Goal: Complete application form: Complete application form

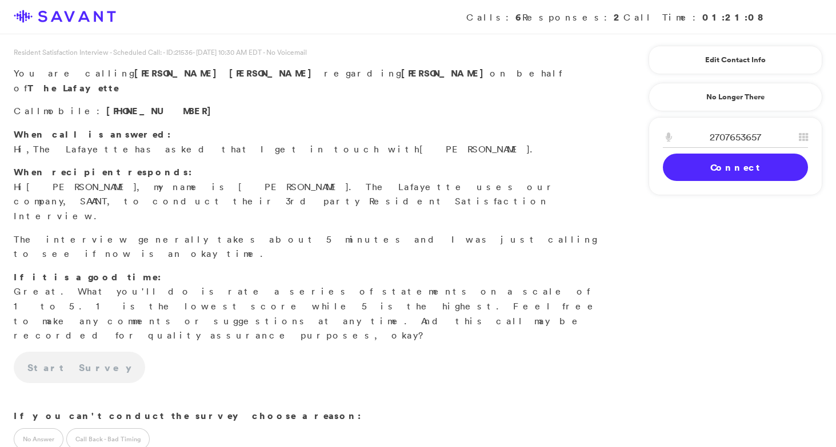
click at [706, 170] on link "Connect" at bounding box center [735, 167] width 145 height 27
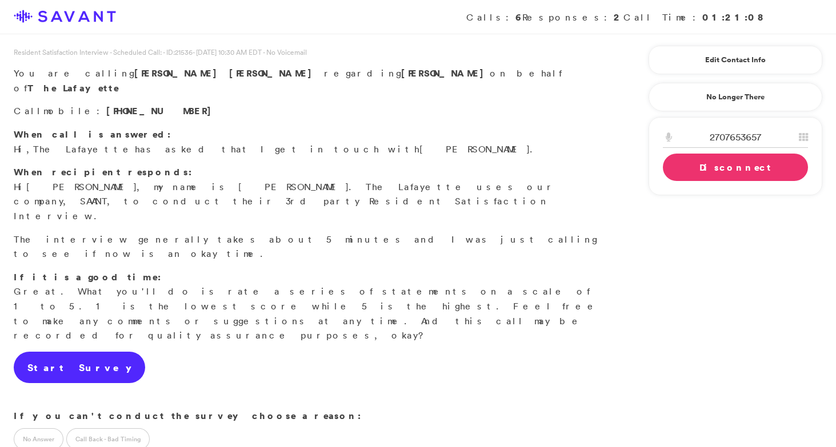
click at [86, 352] on link "Start Survey" at bounding box center [79, 368] width 131 height 32
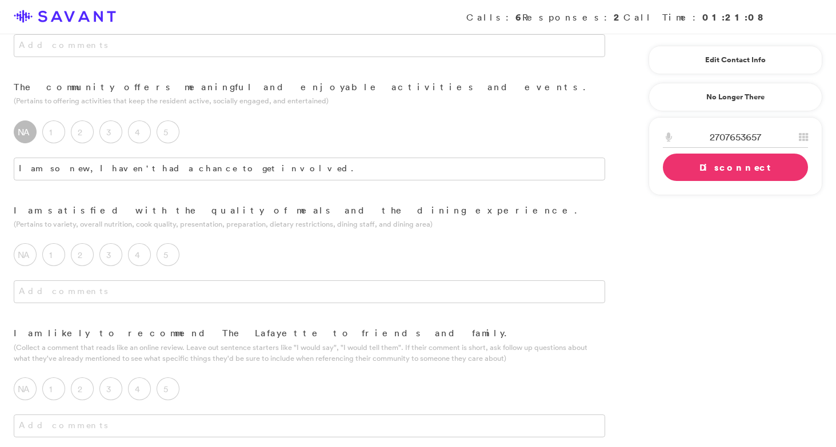
scroll to position [528, 0]
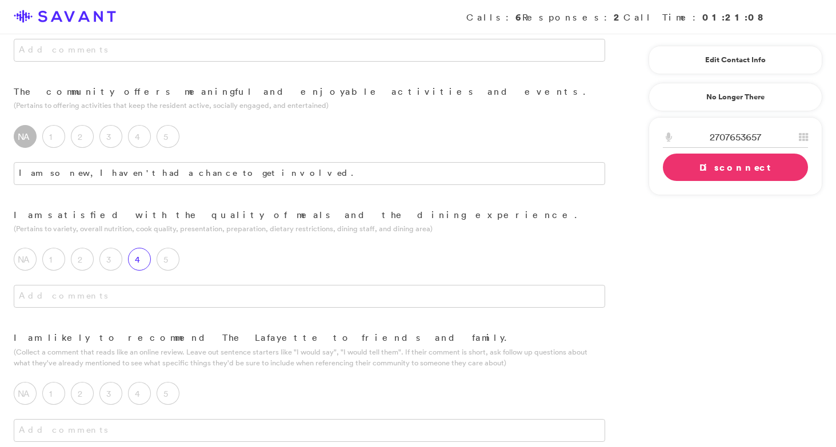
click at [144, 248] on label "4" at bounding box center [139, 259] width 23 height 23
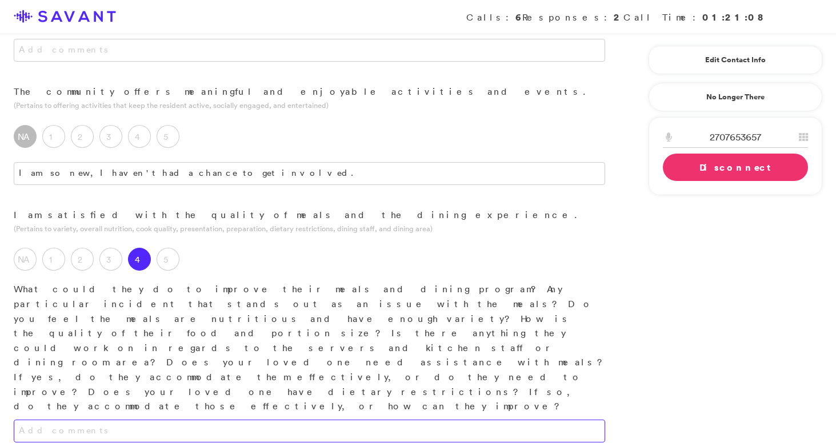
click at [143, 420] on textarea at bounding box center [309, 431] width 591 height 23
drag, startPoint x: 225, startPoint y: 330, endPoint x: 57, endPoint y: 327, distance: 168.0
click at [57, 420] on textarea "It's okay. When I run into a problem with the dining" at bounding box center [309, 431] width 591 height 23
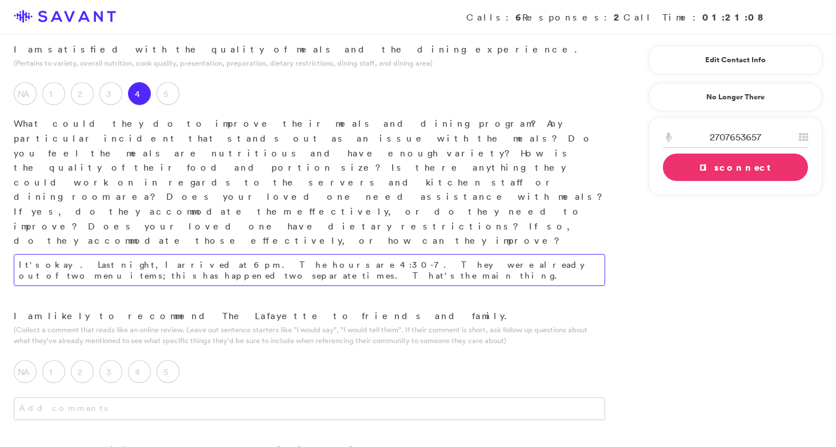
scroll to position [695, 0]
type textarea "It's okay. Last night, I arrived at 6 pm. The hours are 4:30-7. They were alrea…"
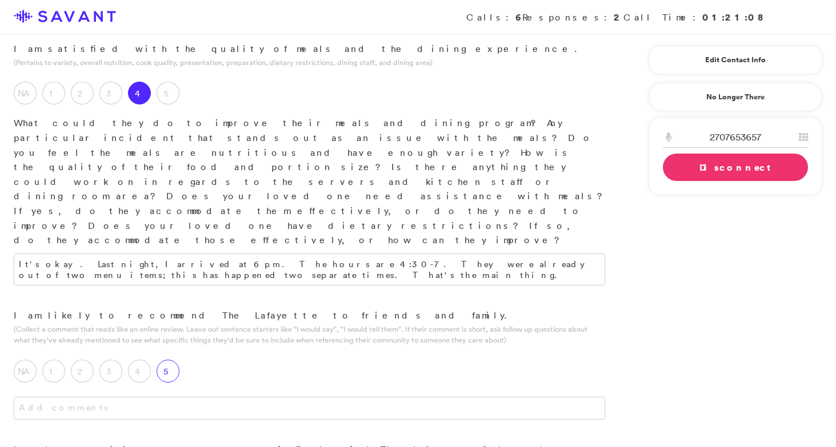
click at [168, 360] on label "5" at bounding box center [167, 371] width 23 height 23
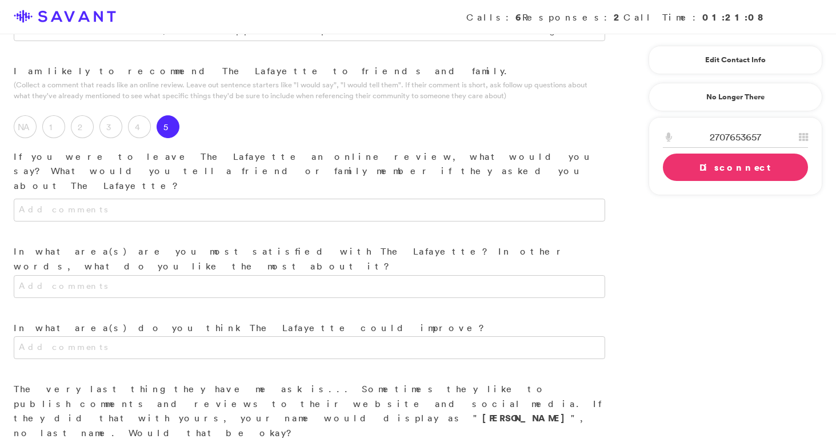
scroll to position [941, 0]
click at [250, 274] on textarea at bounding box center [309, 285] width 591 height 23
type textarea "I"
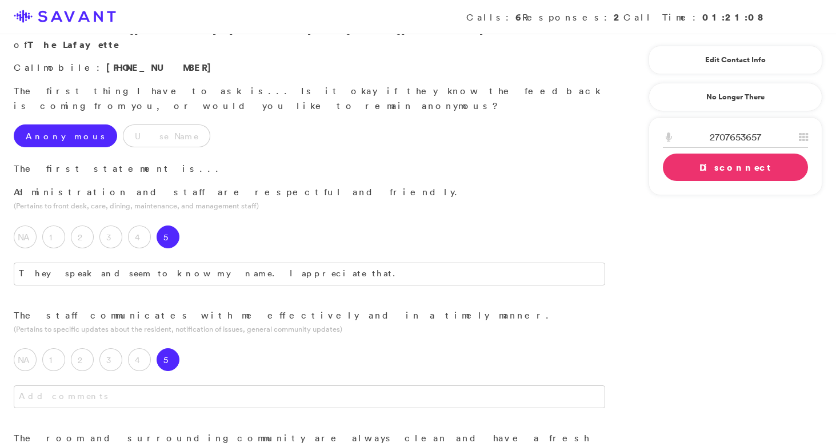
scroll to position [0, 0]
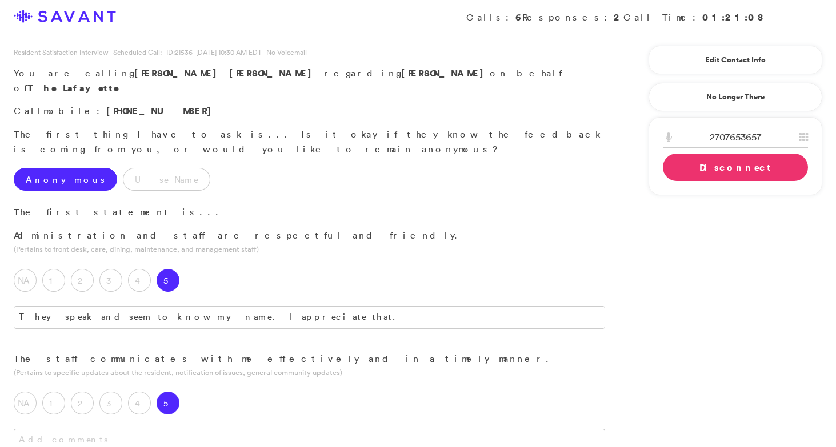
click at [62, 168] on label "Anonymous" at bounding box center [65, 179] width 103 height 23
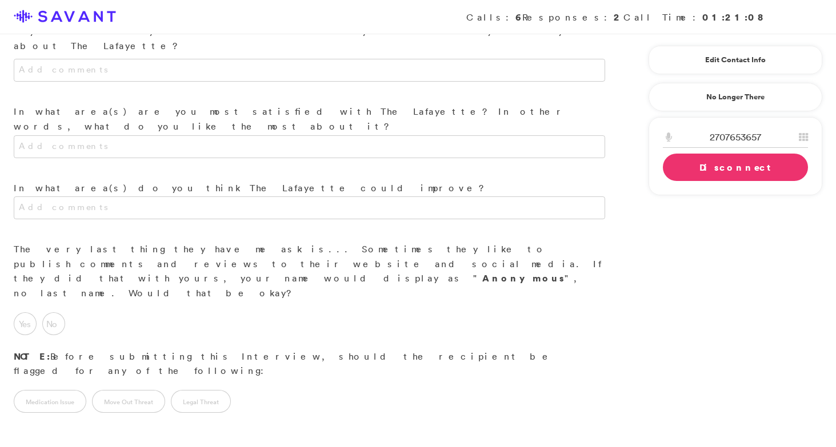
scroll to position [1094, 0]
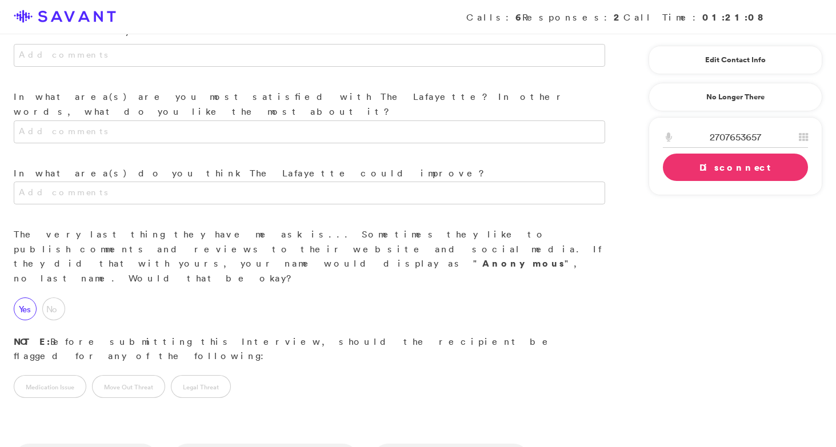
click at [26, 298] on label "Yes" at bounding box center [25, 309] width 23 height 23
click at [689, 167] on link "Disconnect" at bounding box center [735, 167] width 145 height 27
